Goal: Navigation & Orientation: Find specific page/section

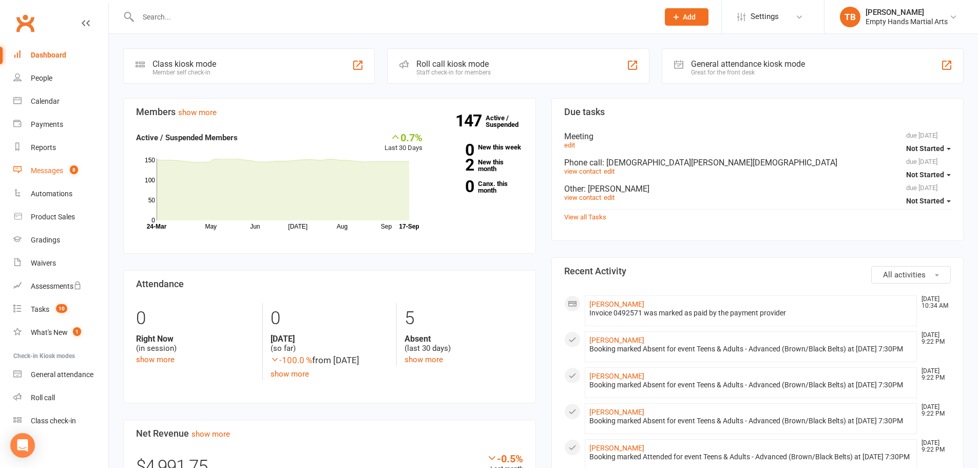
click at [48, 175] on div "Messages" at bounding box center [47, 170] width 32 height 8
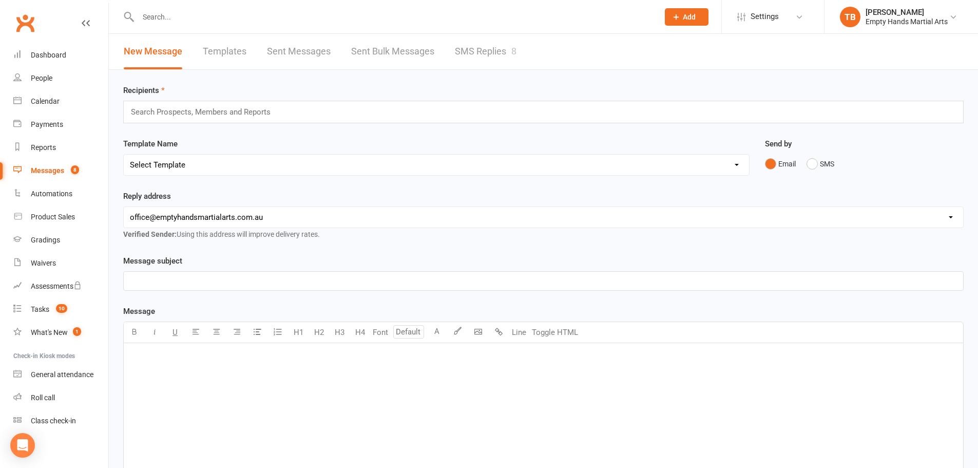
click at [494, 48] on link "SMS Replies 8" at bounding box center [486, 51] width 62 height 35
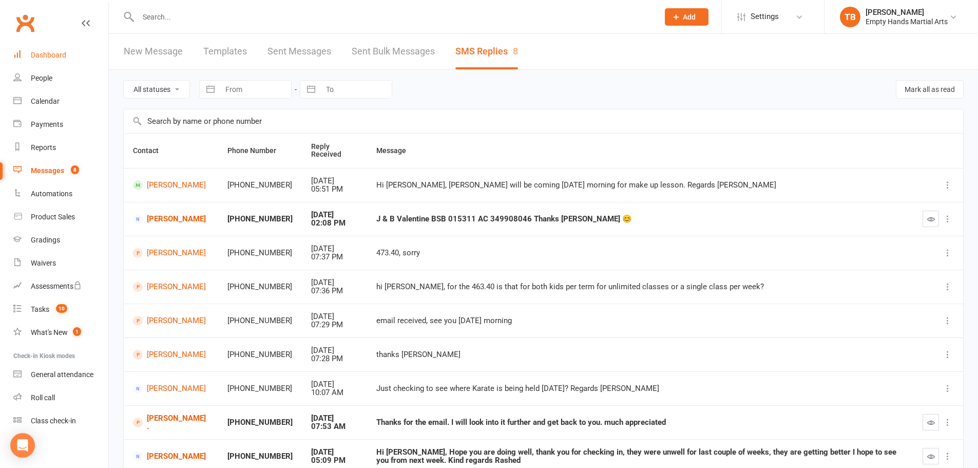
click at [46, 52] on div "Dashboard" at bounding box center [48, 55] width 35 height 8
